Goal: Navigation & Orientation: Find specific page/section

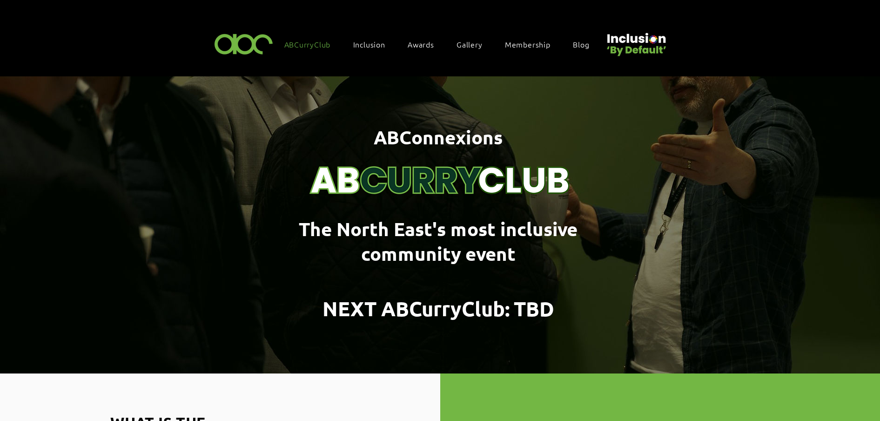
click at [246, 198] on img "main content" at bounding box center [440, 224] width 880 height 297
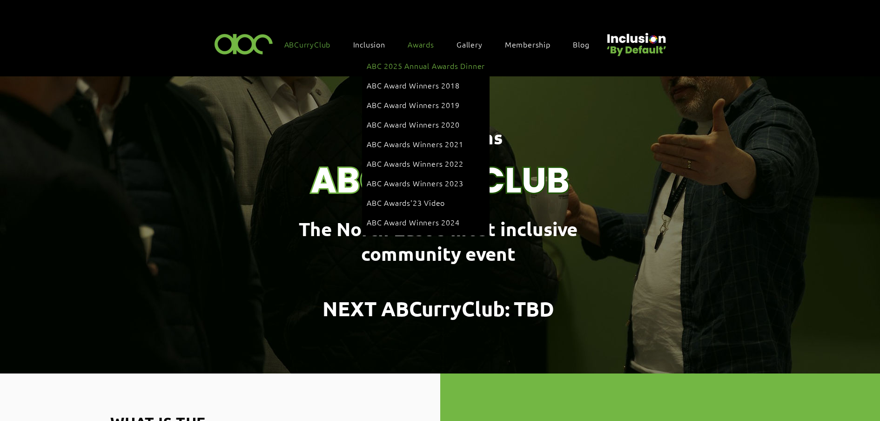
click at [398, 62] on span "ABC 2025 Annual Awards Dinner" at bounding box center [426, 66] width 118 height 10
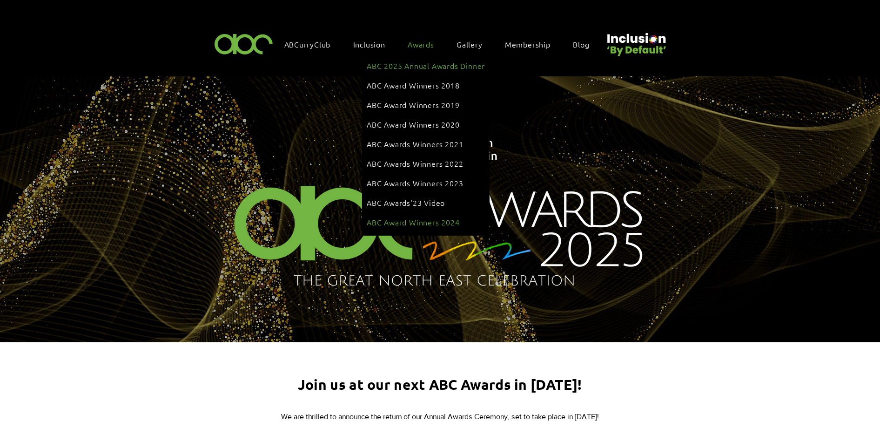
click at [419, 213] on link "ABC Award Winners 2024" at bounding box center [426, 222] width 118 height 18
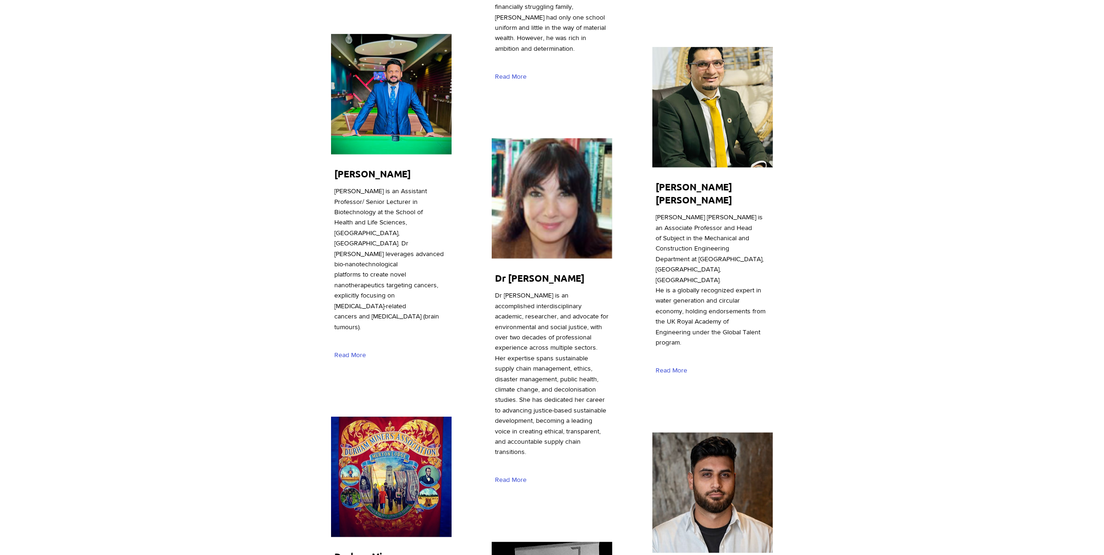
scroll to position [1196, 0]
